Goal: Task Accomplishment & Management: Use online tool/utility

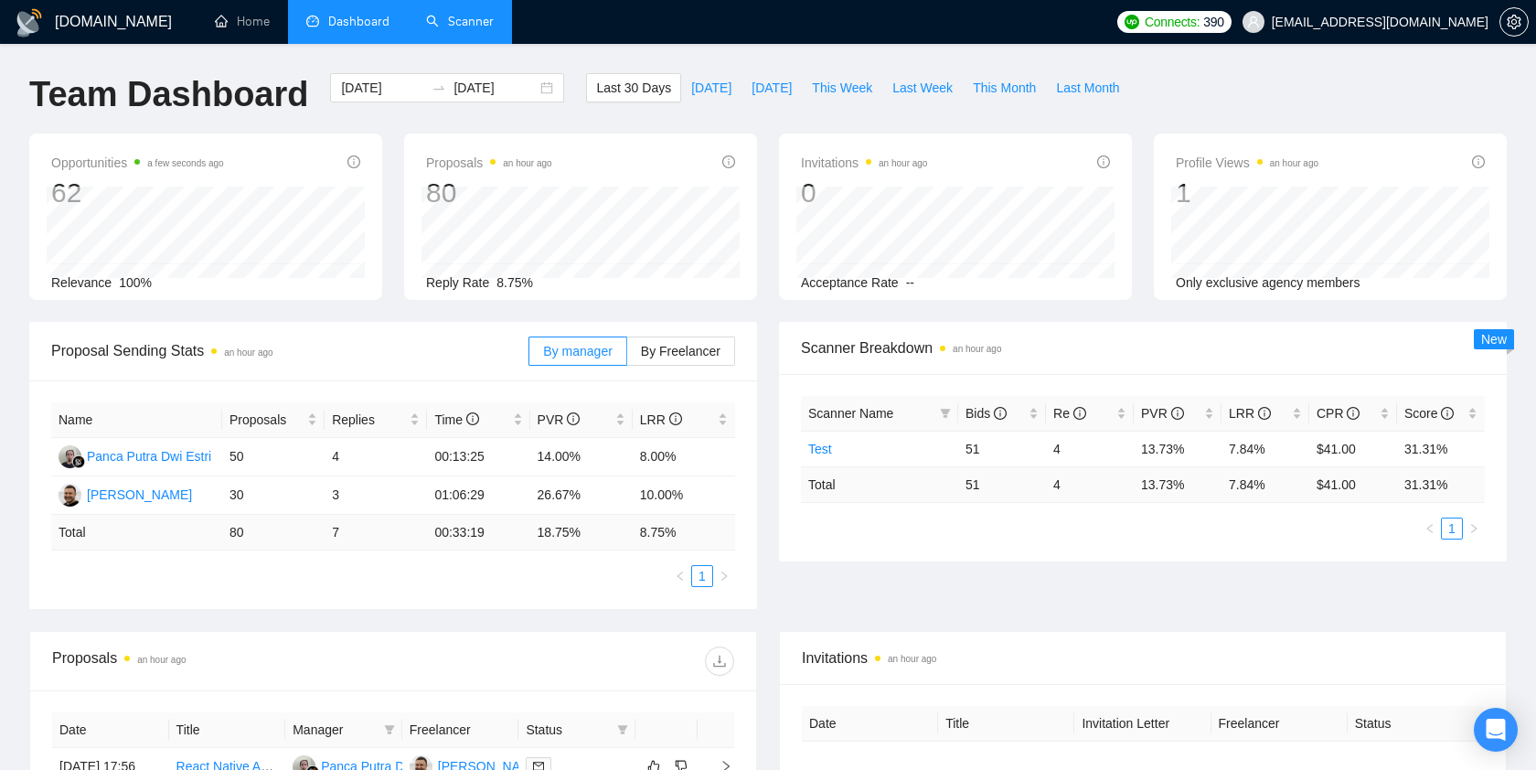
click at [462, 24] on link "Scanner" at bounding box center [460, 22] width 68 height 16
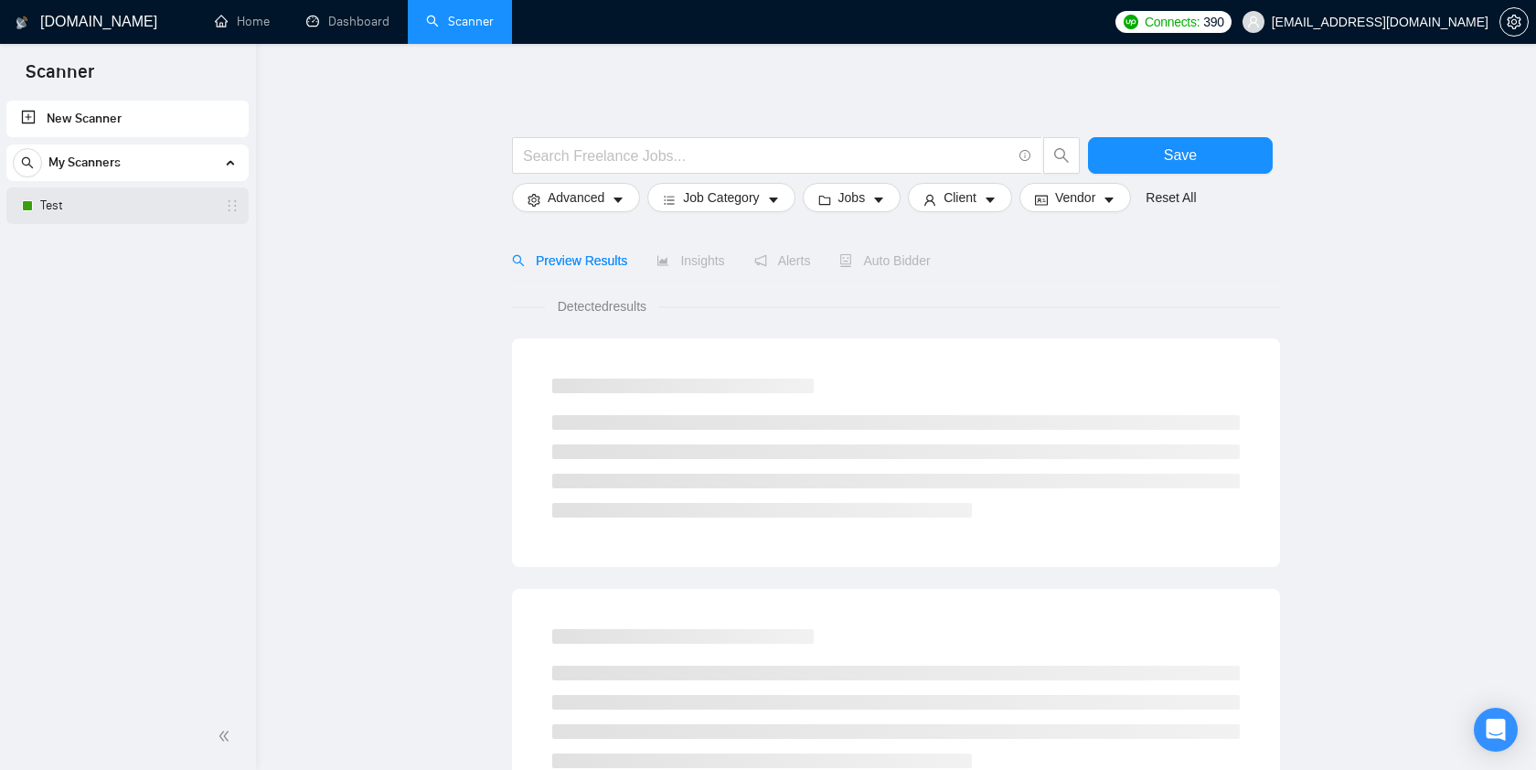
click at [117, 202] on link "Test" at bounding box center [127, 205] width 174 height 37
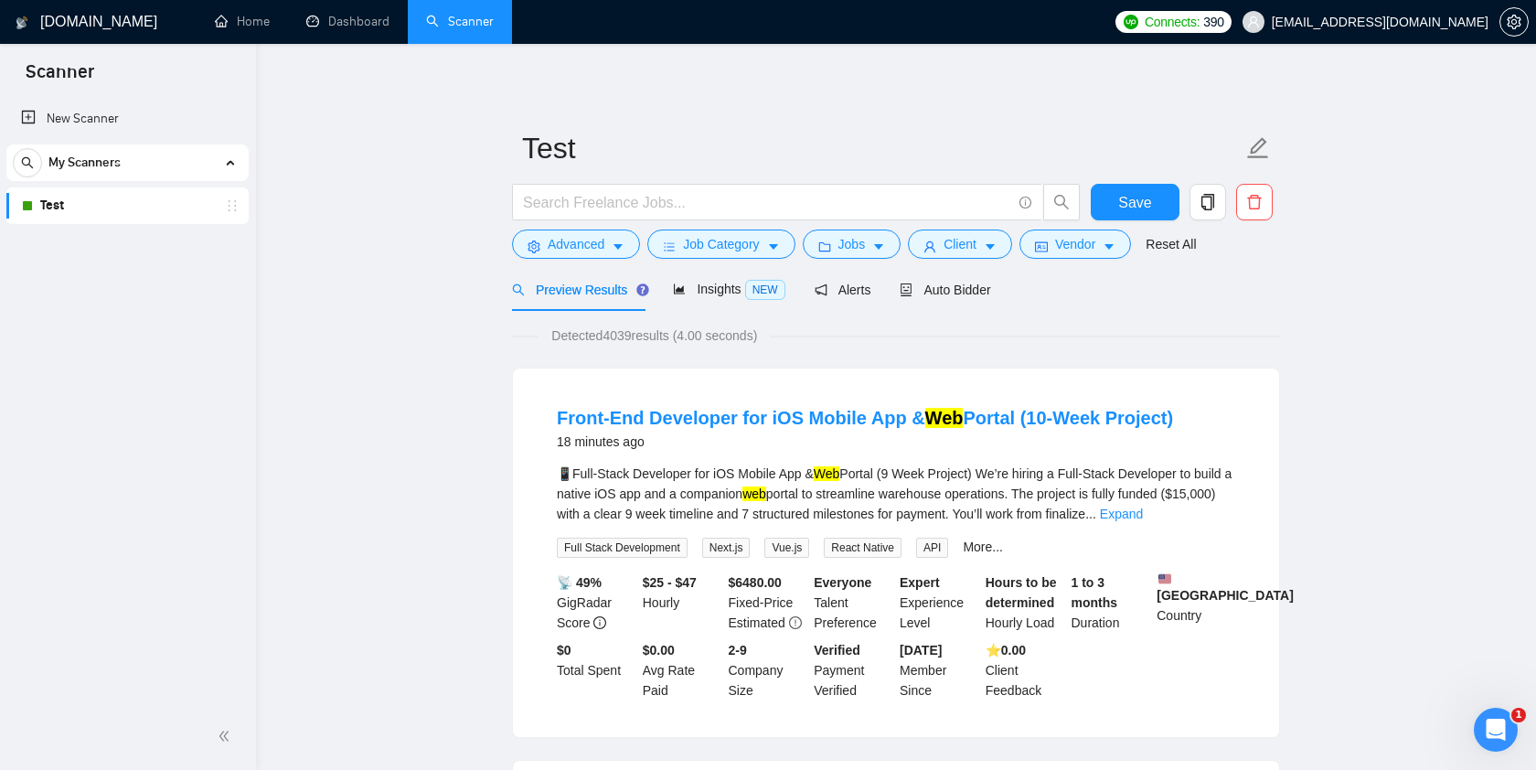
click at [350, 27] on link "Dashboard" at bounding box center [347, 22] width 83 height 16
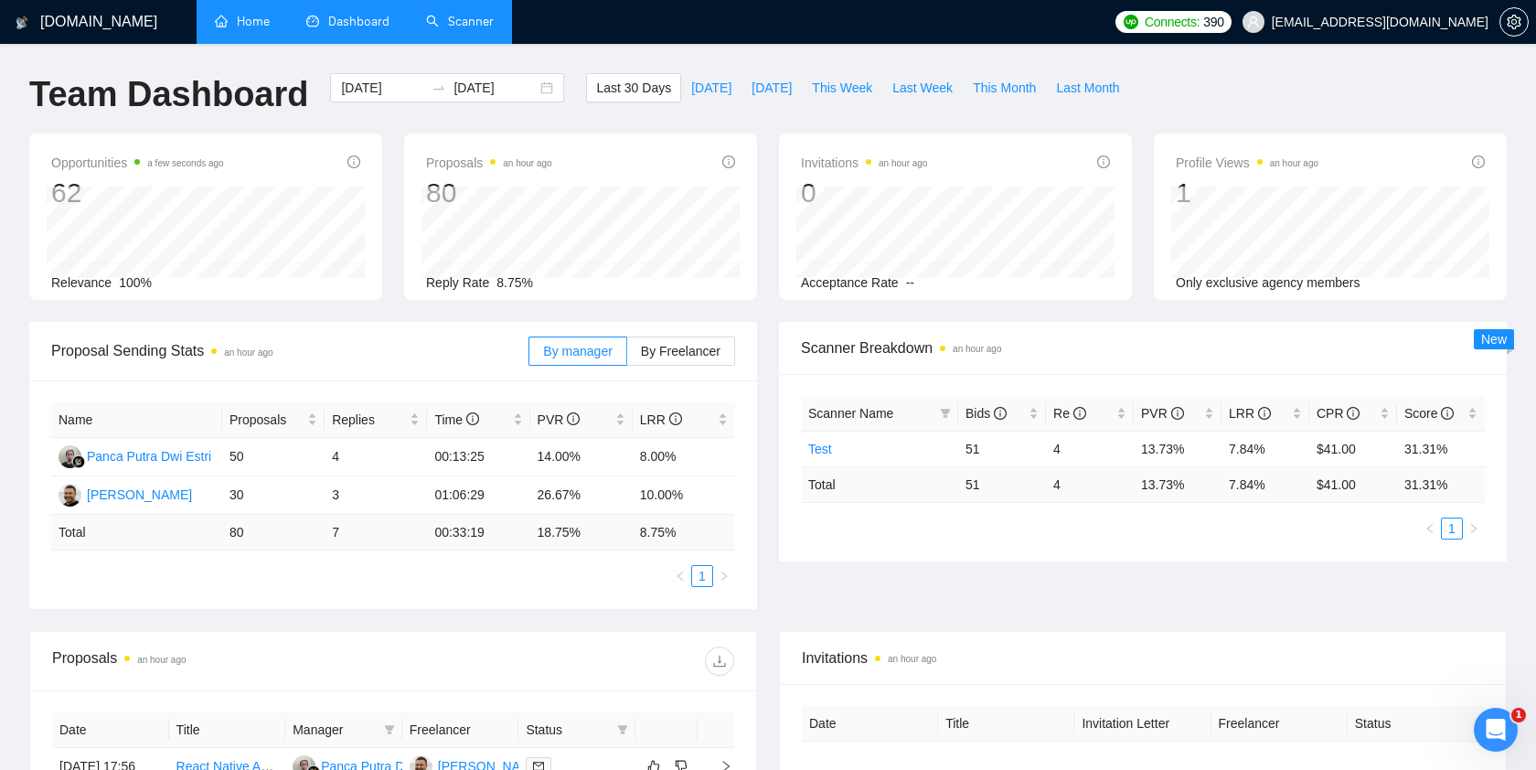
click at [236, 26] on link "Home" at bounding box center [242, 22] width 55 height 16
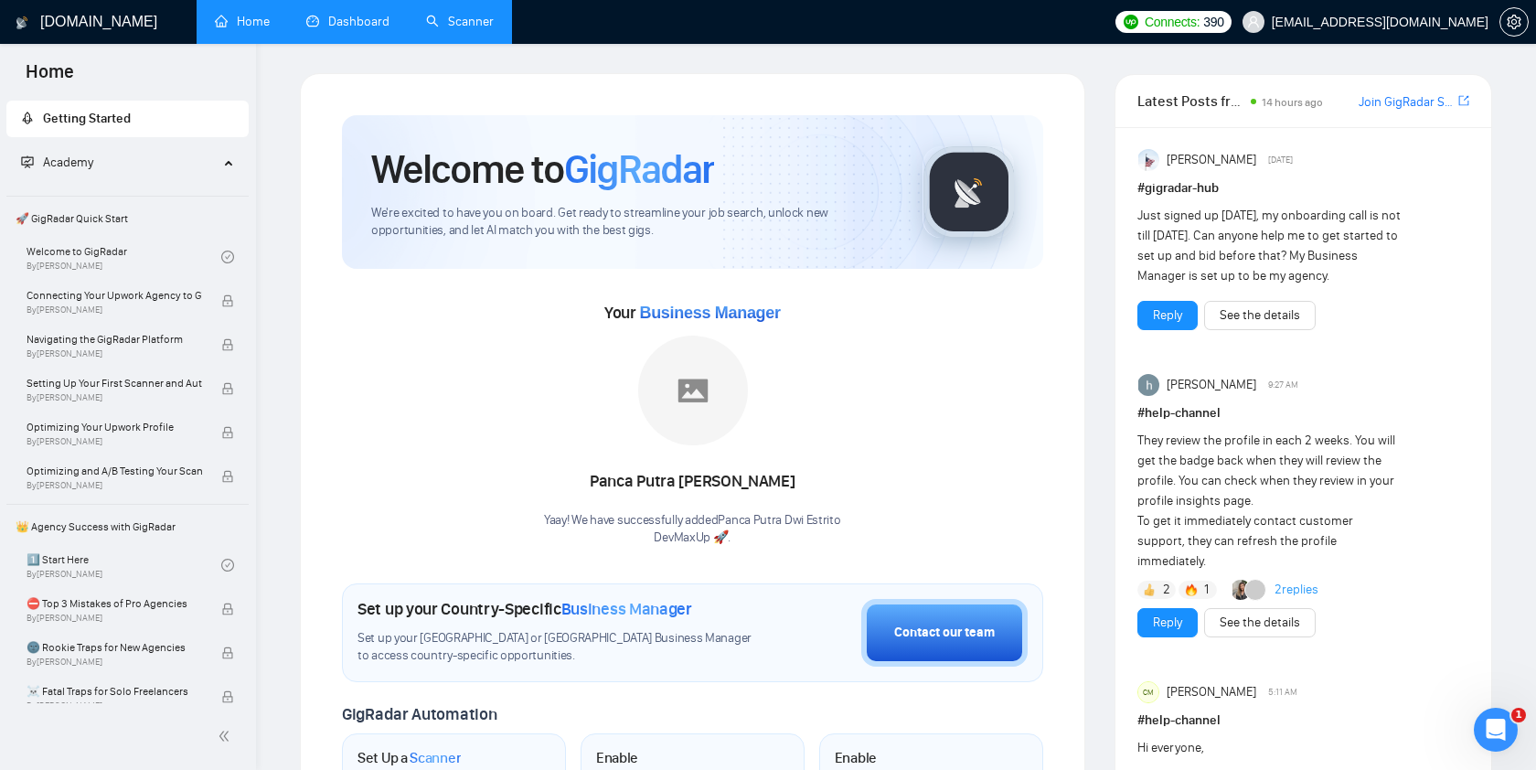
click at [367, 26] on link "Dashboard" at bounding box center [347, 22] width 83 height 16
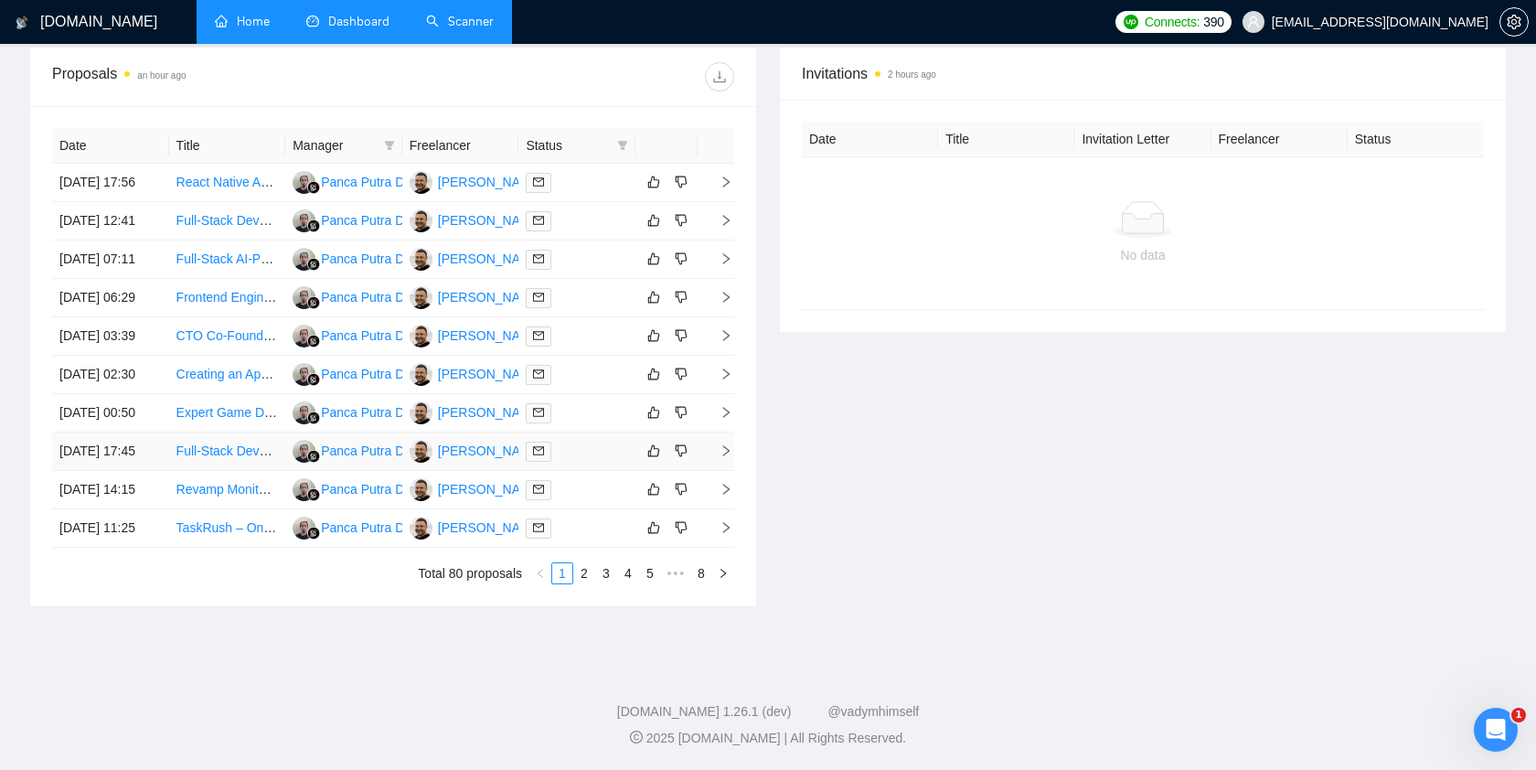
scroll to position [721, 0]
click at [584, 583] on link "2" at bounding box center [584, 573] width 20 height 20
